Goal: Task Accomplishment & Management: Use online tool/utility

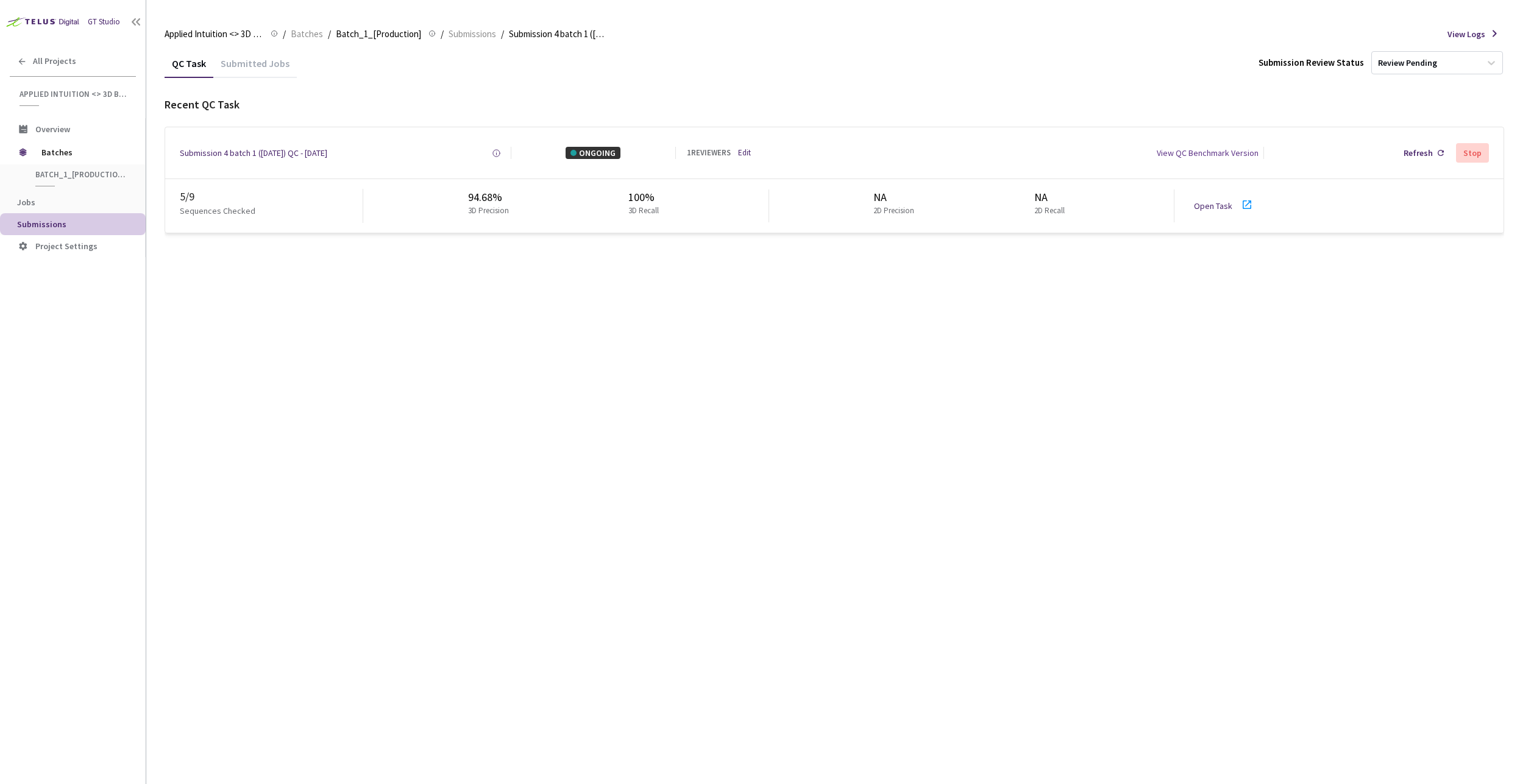
click at [737, 369] on div "QC Task Submitted Jobs Submission Review Status Review Pending Recent QC Task S…" at bounding box center [835, 416] width 1340 height 735
click at [792, 253] on div "QC Task Submitted Jobs Submission Review Status Review Pending Recent QC Task S…" at bounding box center [835, 416] width 1340 height 735
click at [954, 312] on div "QC Task Submitted Jobs Submission Review Status Review Pending Recent QC Task S…" at bounding box center [835, 416] width 1340 height 735
drag, startPoint x: 180, startPoint y: 198, endPoint x: 196, endPoint y: 198, distance: 16.0
click at [196, 198] on div "5 / 9" at bounding box center [271, 196] width 183 height 16
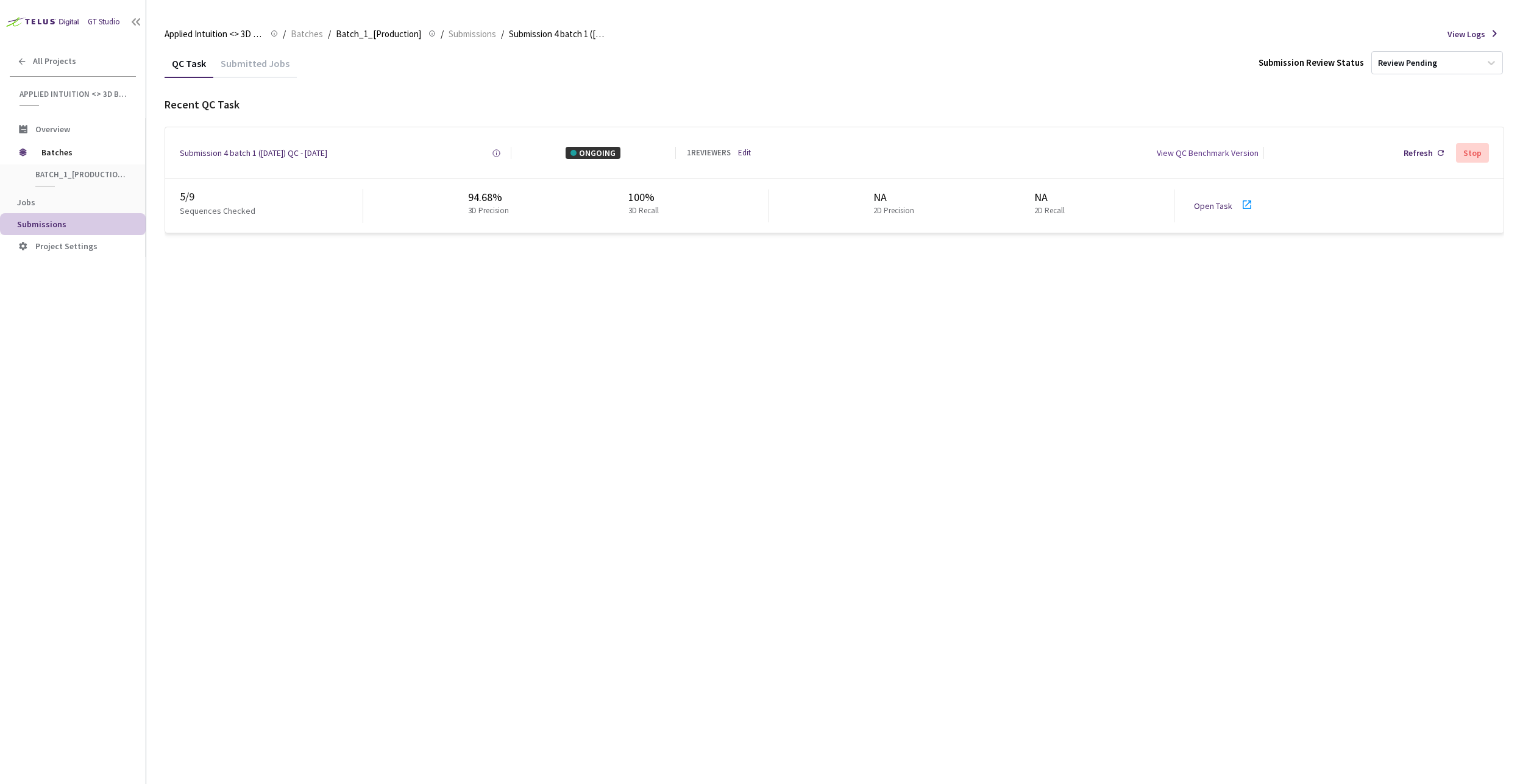
click at [389, 187] on div "5 / 9 Sequences Checked 94.68% 3D Precision 100% 3D Recall NA 2D Precision NA 2…" at bounding box center [835, 206] width 1339 height 54
